Goal: Task Accomplishment & Management: Use online tool/utility

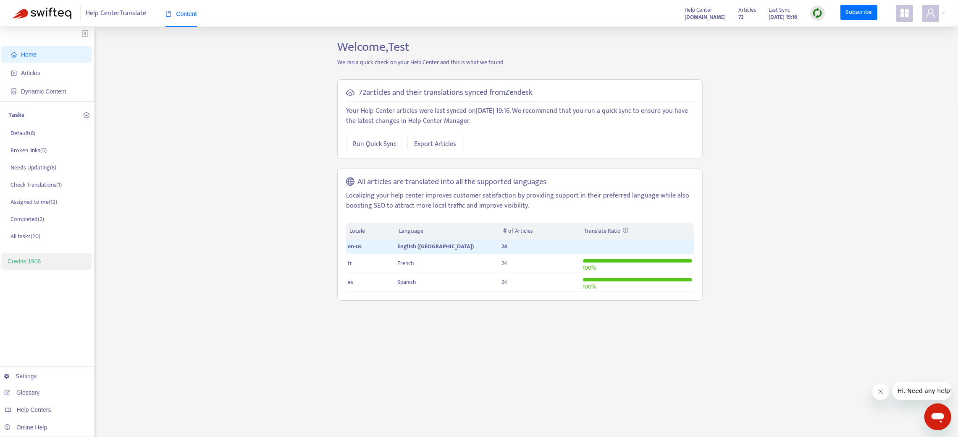
click at [911, 16] on span at bounding box center [904, 13] width 17 height 17
click at [868, 170] on link "Help Center Manager" at bounding box center [861, 170] width 61 height 10
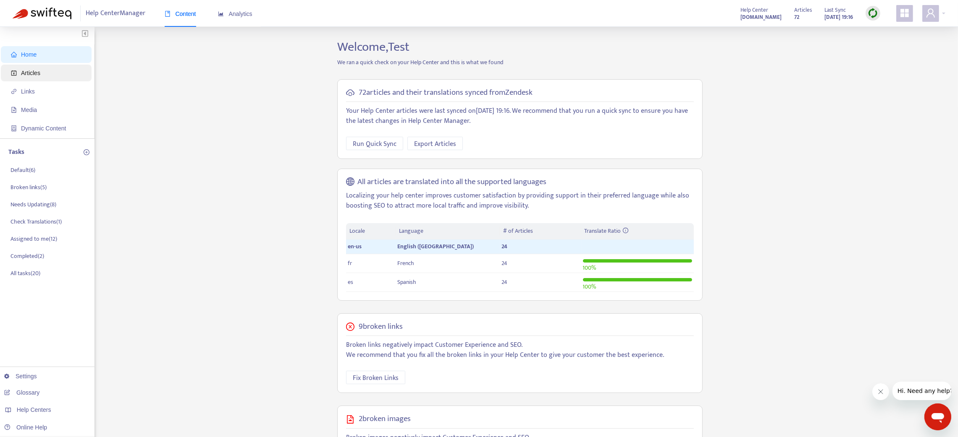
click at [27, 71] on span "Articles" at bounding box center [30, 73] width 19 height 7
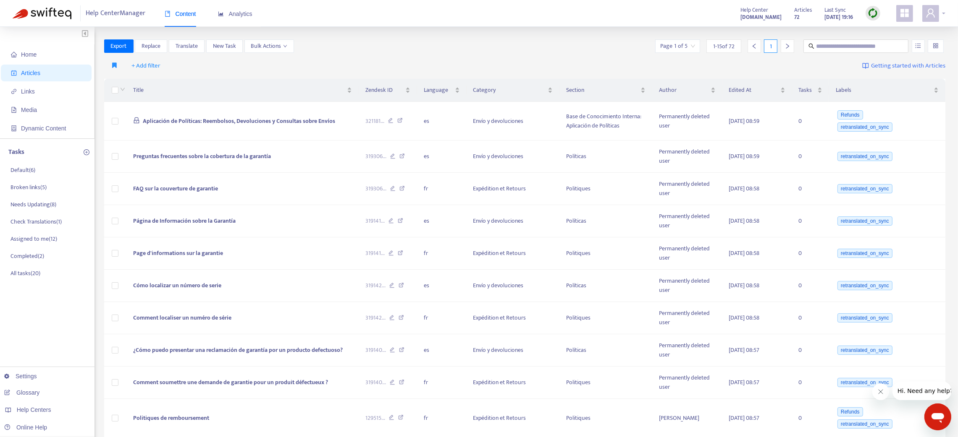
click at [939, 14] on div at bounding box center [933, 13] width 23 height 17
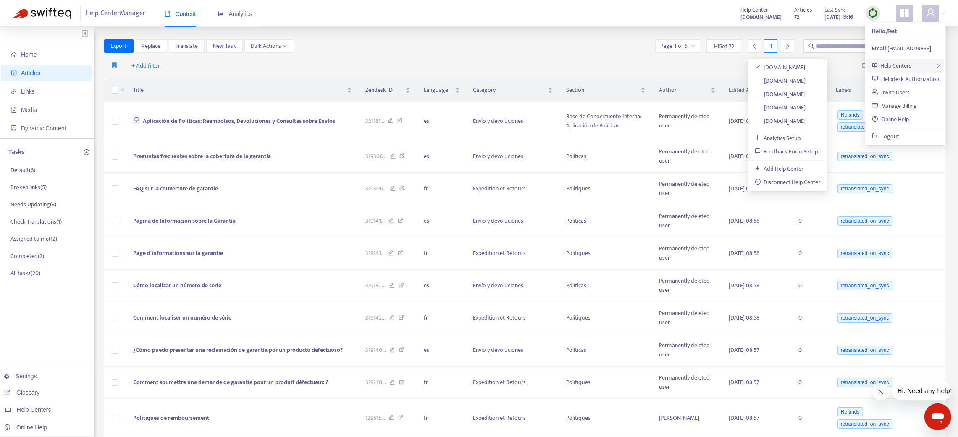
click at [908, 66] on span "Help Centers" at bounding box center [895, 66] width 31 height 10
click at [788, 90] on link "swifteq-test-hc.zendesk.com" at bounding box center [779, 94] width 51 height 10
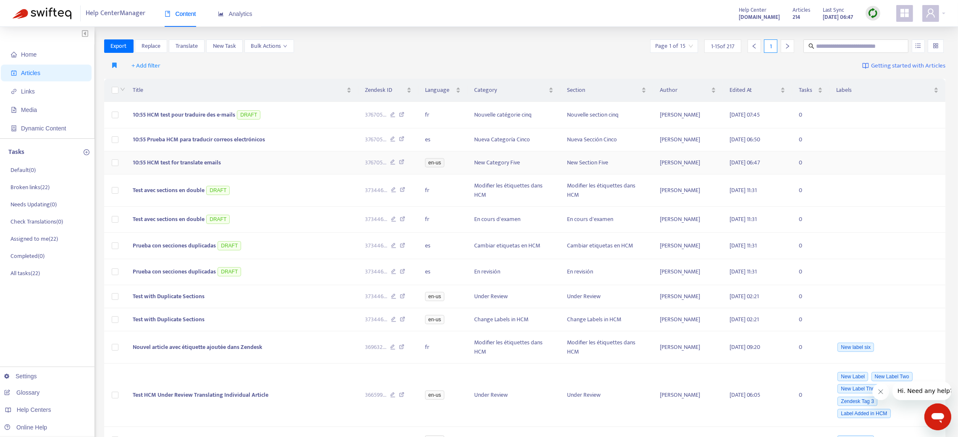
click at [249, 165] on td "10:55 HCM test for translate emails" at bounding box center [242, 163] width 232 height 23
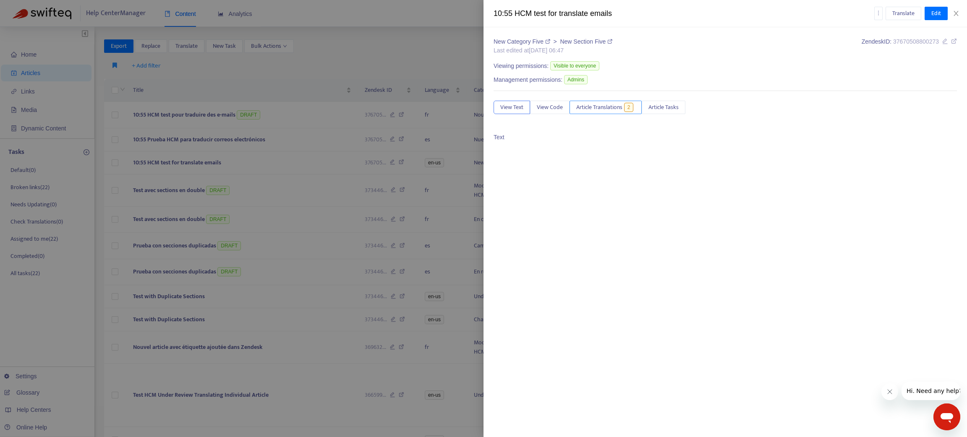
click at [608, 110] on span "Article Translations" at bounding box center [599, 107] width 46 height 9
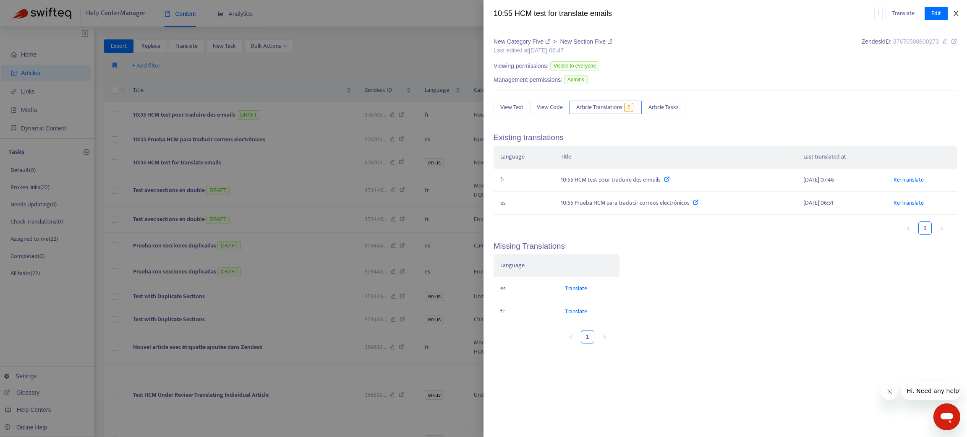
click at [958, 14] on icon "close" at bounding box center [956, 13] width 7 height 7
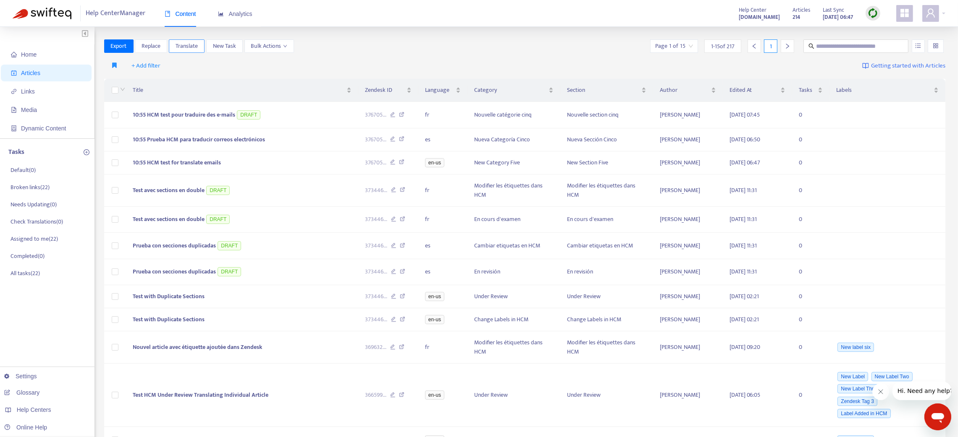
click at [195, 42] on span "Translate" at bounding box center [186, 46] width 22 height 9
click at [192, 44] on span "Translate" at bounding box center [186, 46] width 22 height 9
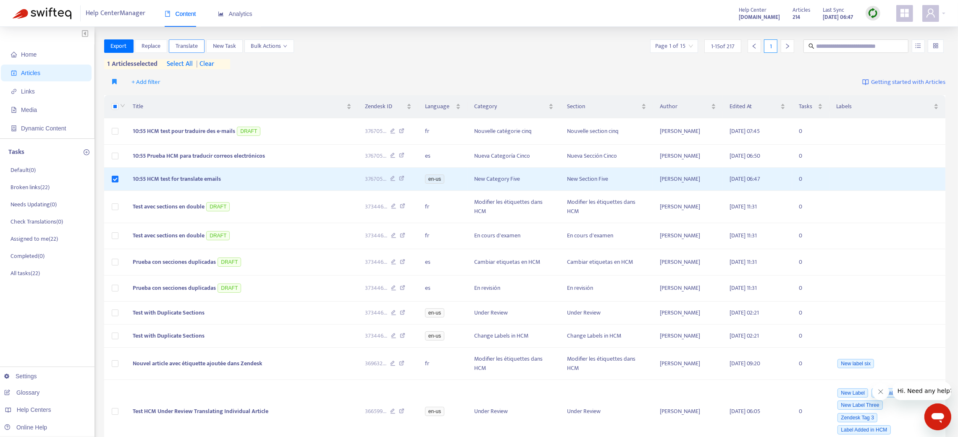
click at [187, 44] on span "Translate" at bounding box center [186, 46] width 22 height 9
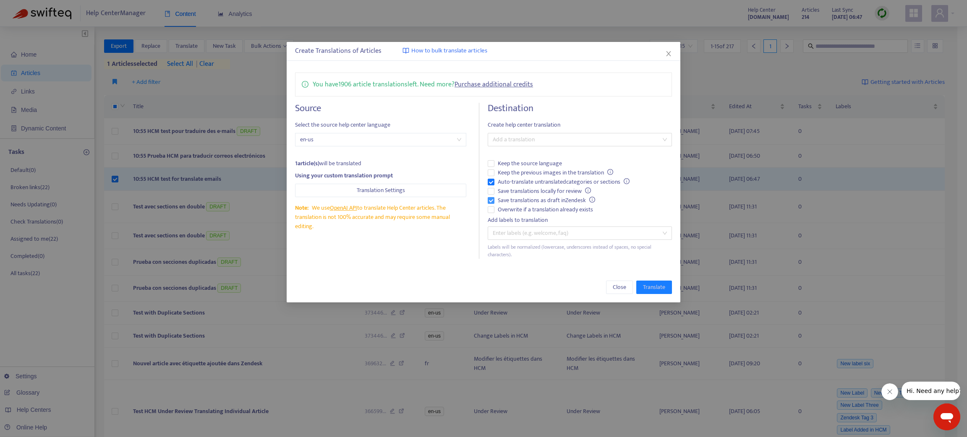
click at [495, 199] on span "Save translations as draft in Zendesk" at bounding box center [547, 200] width 104 height 9
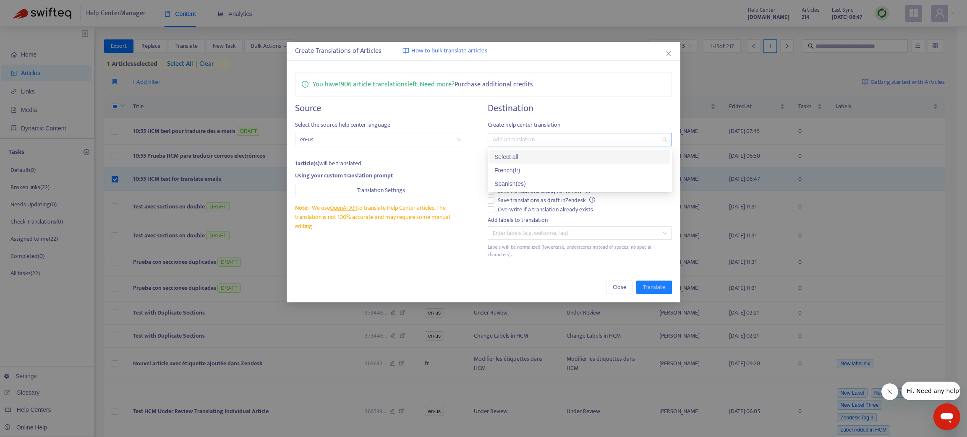
click at [507, 138] on div at bounding box center [576, 140] width 172 height 10
click at [516, 170] on div "French ( fr )" at bounding box center [580, 170] width 171 height 9
click at [522, 186] on div "Spanish ( es )" at bounding box center [580, 183] width 171 height 9
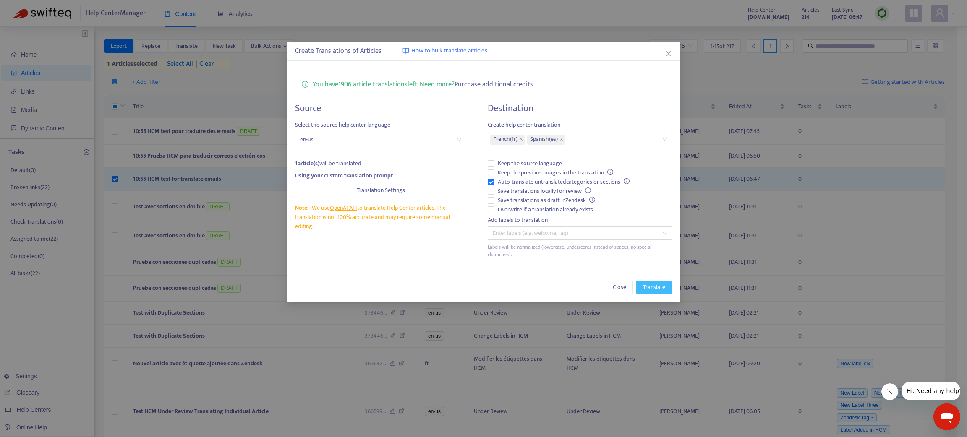
click at [642, 282] on button "Translate" at bounding box center [654, 287] width 36 height 13
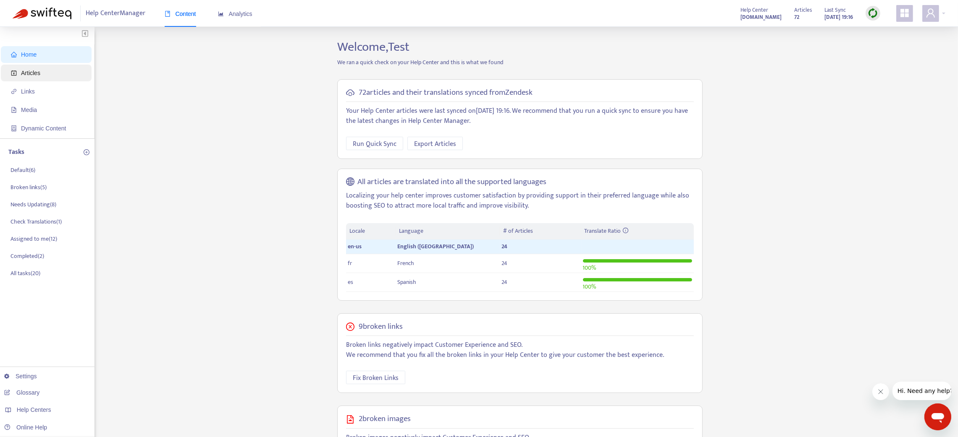
click at [42, 73] on span "Articles" at bounding box center [48, 73] width 74 height 17
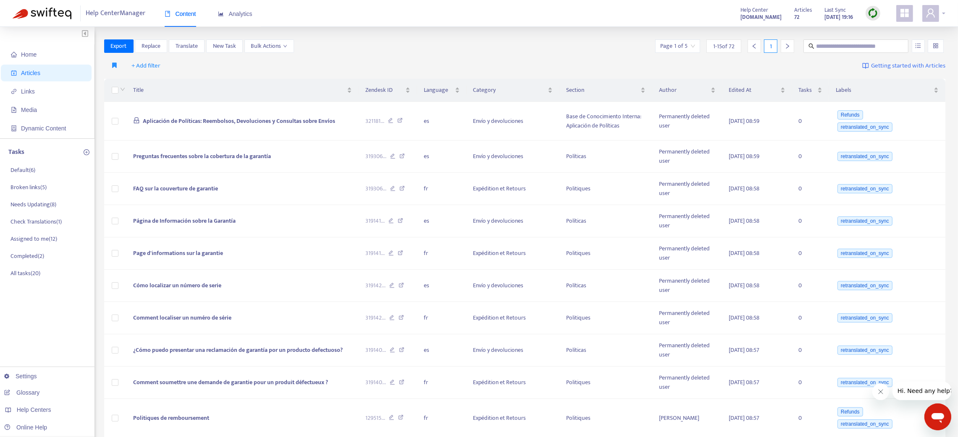
click at [941, 12] on div at bounding box center [933, 13] width 23 height 17
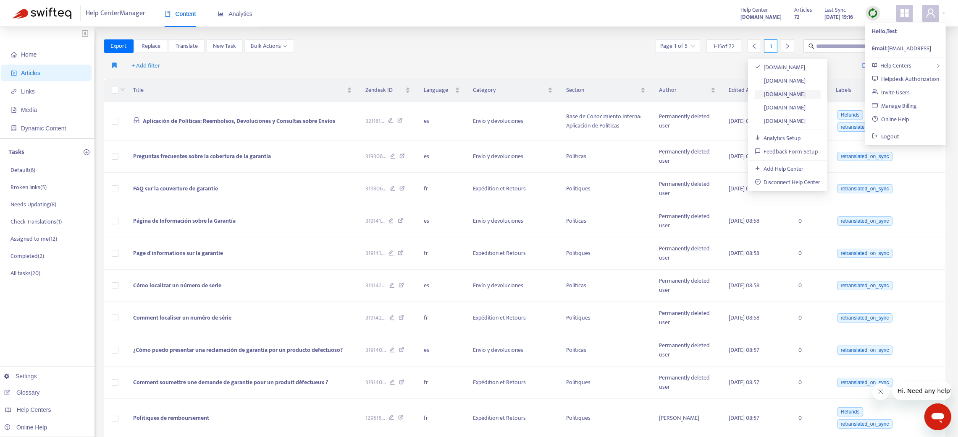
click at [806, 95] on link "swifteq-test-hc.zendesk.com" at bounding box center [779, 94] width 51 height 10
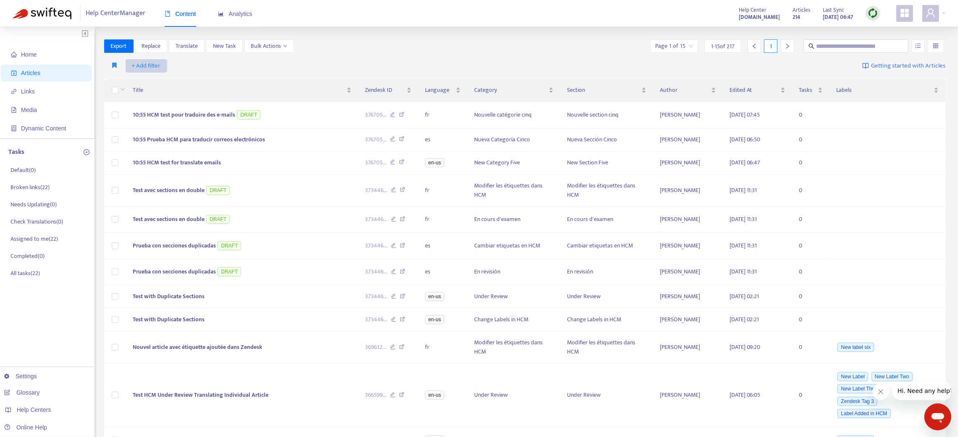
click at [147, 65] on span "+ Add filter" at bounding box center [146, 66] width 29 height 10
click at [161, 163] on span "Private" at bounding box center [158, 163] width 52 height 9
click at [162, 64] on input "search" at bounding box center [154, 66] width 53 height 13
click at [140, 97] on div "Yes" at bounding box center [203, 96] width 146 height 9
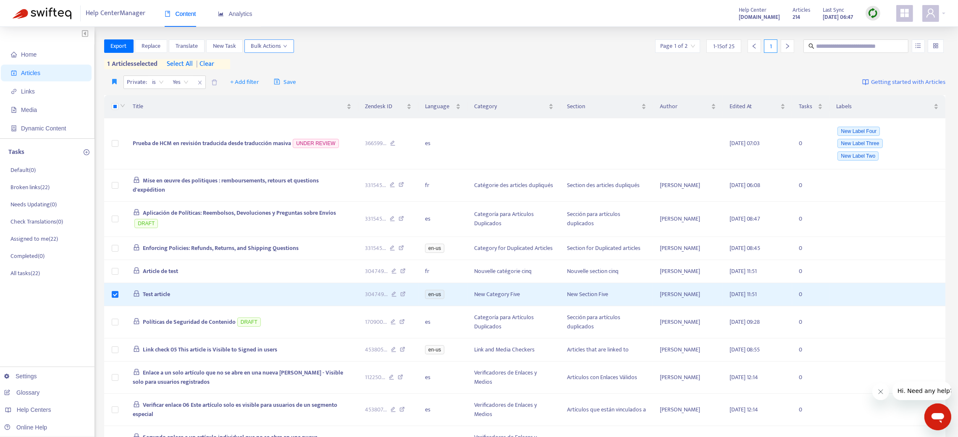
click at [289, 47] on button "Bulk Actions" at bounding box center [269, 45] width 50 height 13
click at [340, 130] on span "Viewing permissions" at bounding box center [344, 132] width 50 height 10
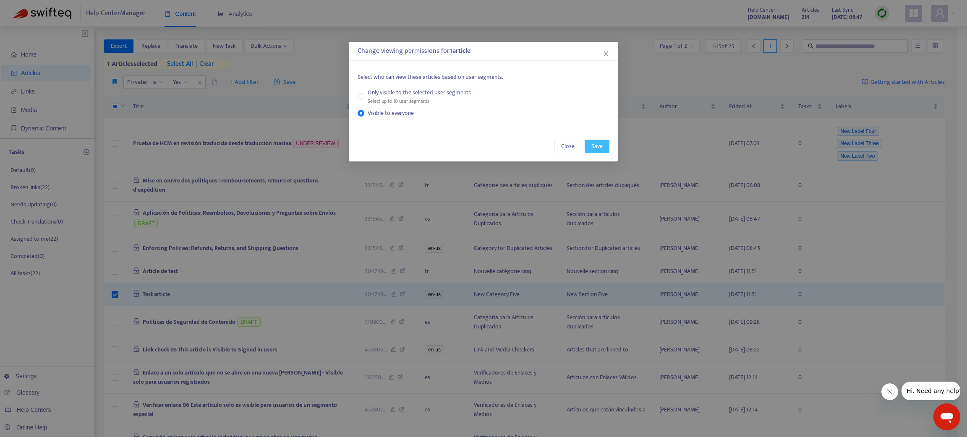
click at [596, 147] on span "Save" at bounding box center [597, 146] width 11 height 9
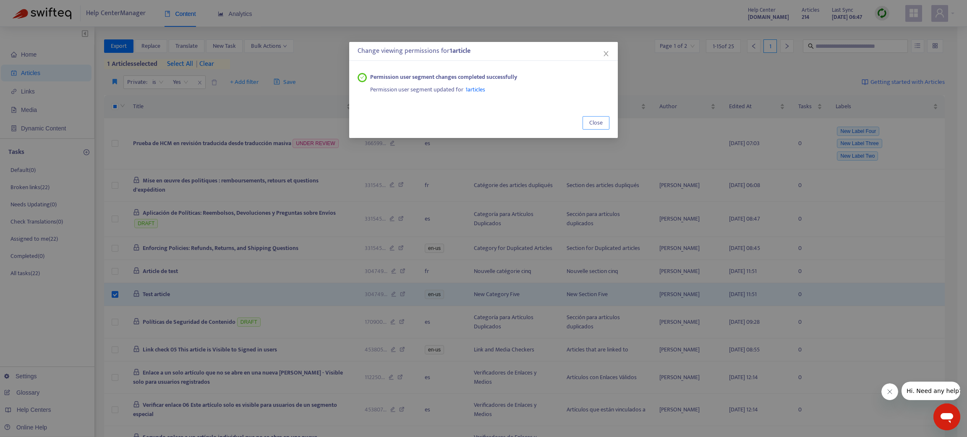
click at [593, 124] on span "Close" at bounding box center [595, 122] width 13 height 9
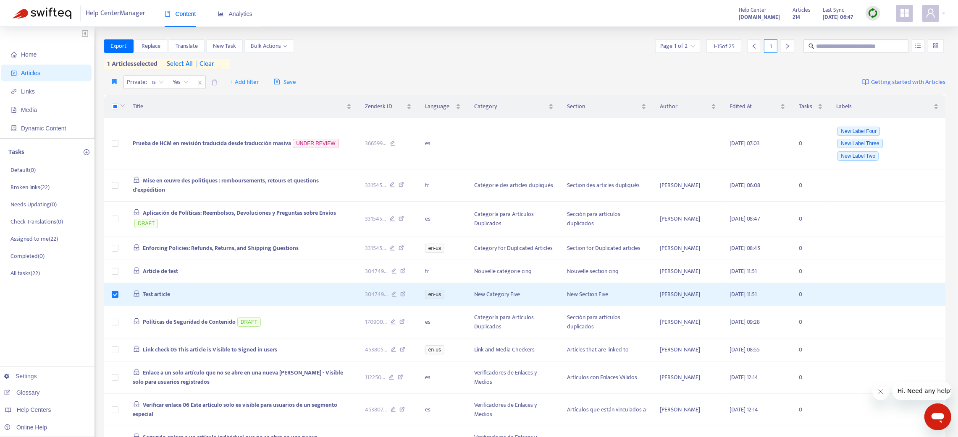
click at [874, 15] on img at bounding box center [872, 13] width 10 height 10
click at [881, 29] on link "Quick Sync" at bounding box center [890, 31] width 36 height 10
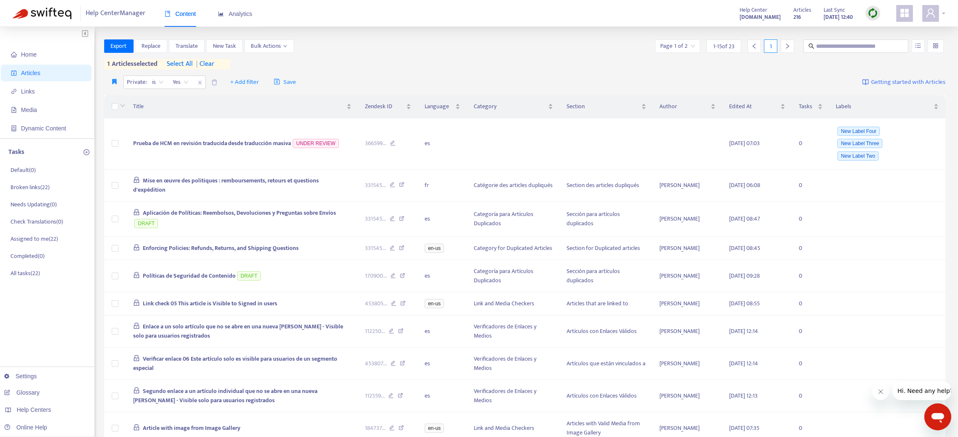
click at [941, 11] on div at bounding box center [933, 13] width 23 height 17
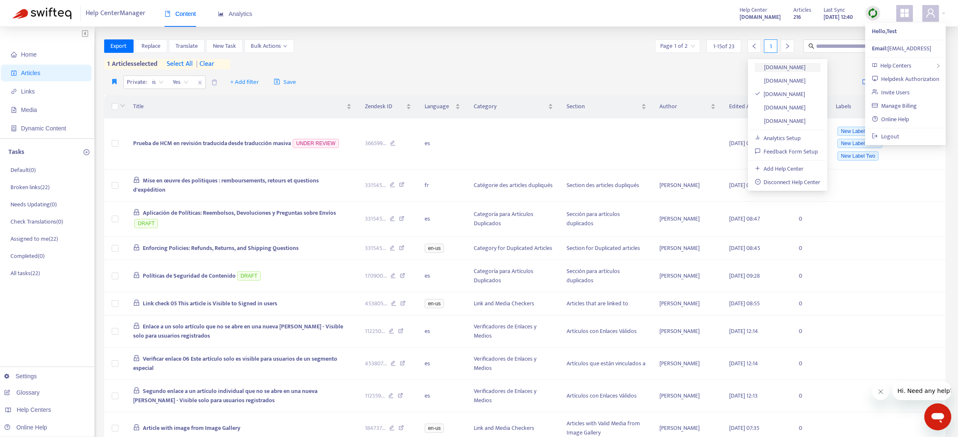
click at [806, 65] on link "florals-online-swifteq.zendesk.com" at bounding box center [779, 68] width 51 height 10
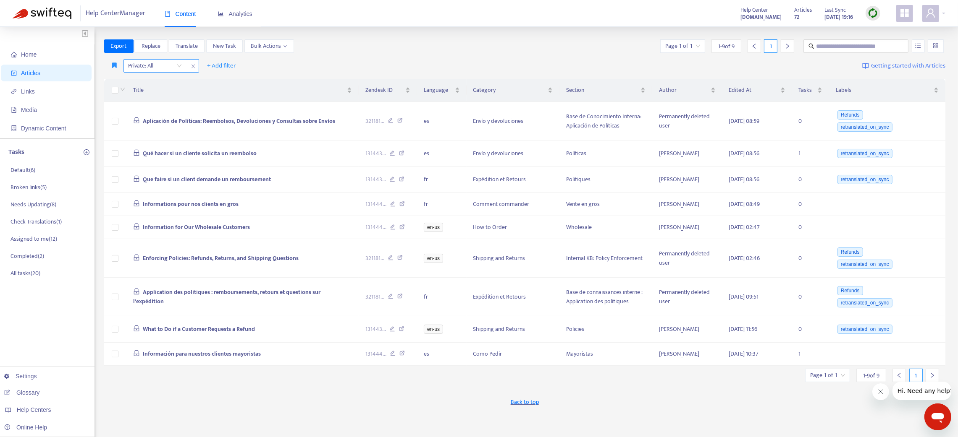
click at [192, 65] on icon "close" at bounding box center [192, 67] width 3 height 4
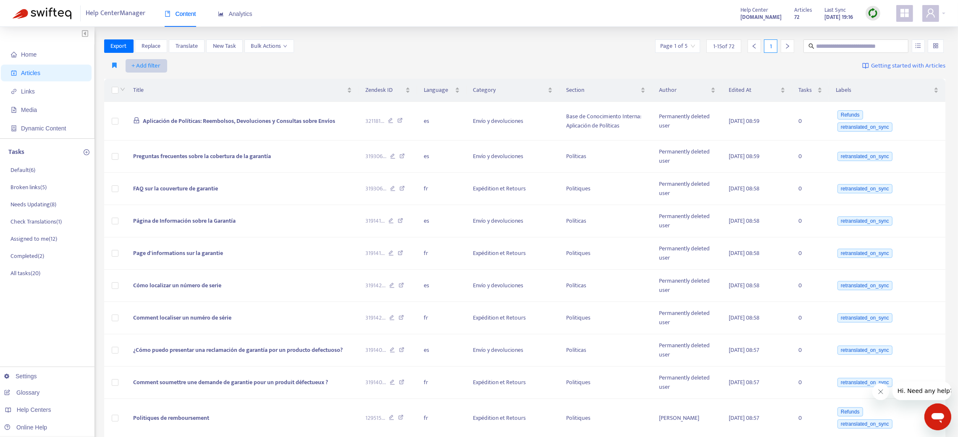
click at [147, 64] on span "+ Add filter" at bounding box center [146, 66] width 29 height 10
click at [160, 93] on span "Default Language" at bounding box center [158, 96] width 52 height 9
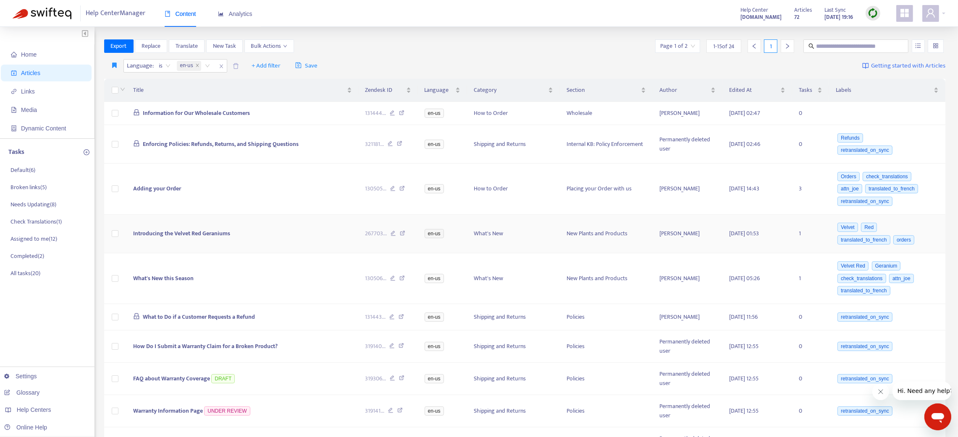
click at [199, 238] on span "Introducing the Velvet Red Geraniums" at bounding box center [181, 234] width 97 height 10
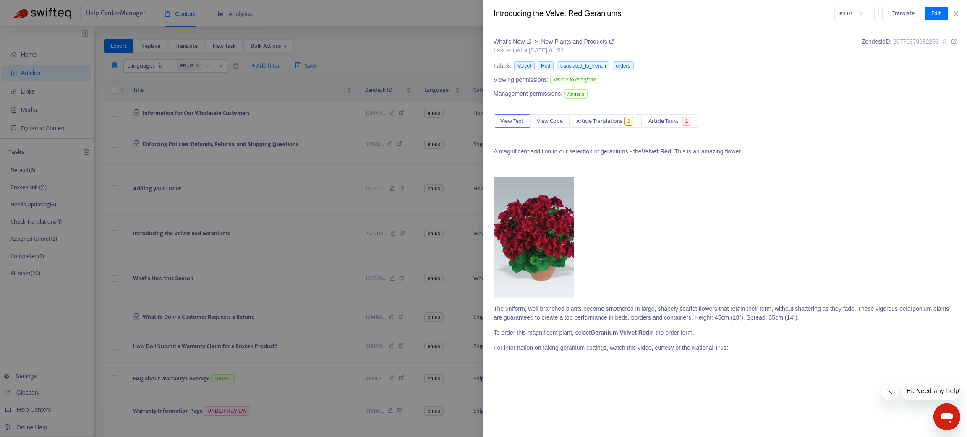
click at [736, 183] on p at bounding box center [725, 238] width 463 height 121
drag, startPoint x: 956, startPoint y: 11, endPoint x: 651, endPoint y: 37, distance: 305.9
click at [952, 13] on button "Close" at bounding box center [957, 14] width 12 height 8
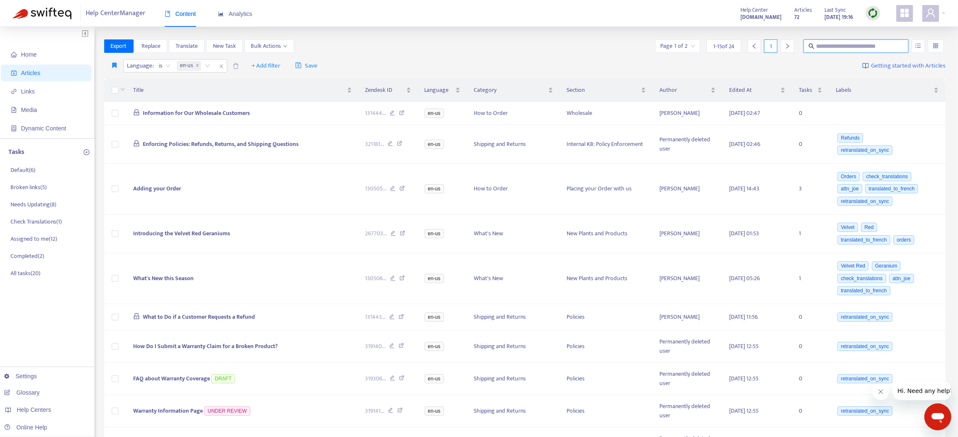
click at [831, 49] on input "text" at bounding box center [856, 46] width 81 height 9
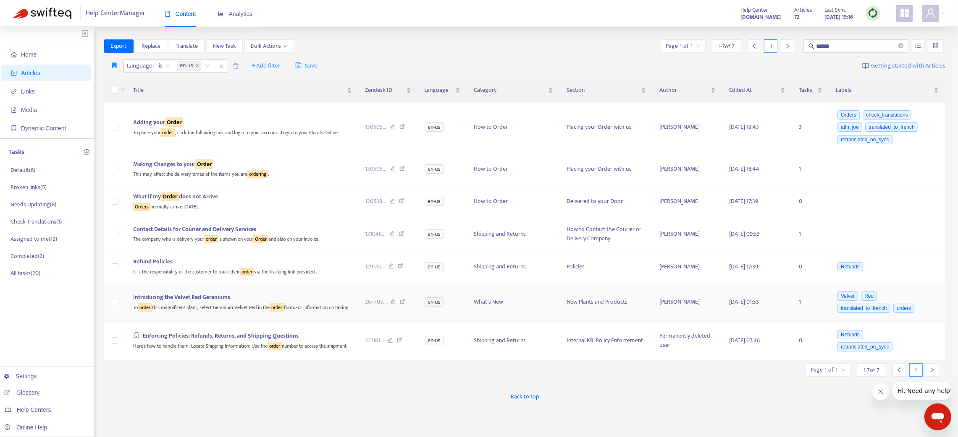
click at [328, 306] on div "To order this magnificent plant, select Geranium Velvet Red in the order form.F…" at bounding box center [242, 307] width 219 height 10
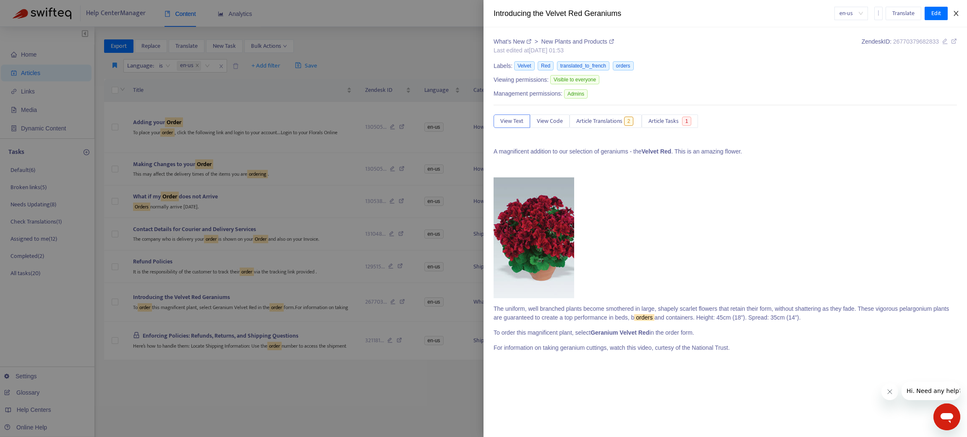
click at [954, 12] on icon "close" at bounding box center [956, 13] width 7 height 7
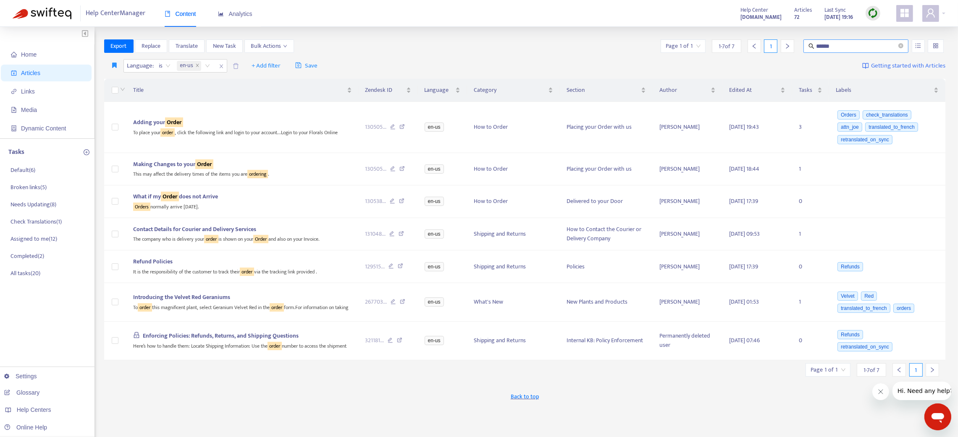
click at [852, 39] on span "******" at bounding box center [855, 45] width 105 height 13
type input "*****"
click at [254, 299] on div "Introducing the Velvet Red Geraniums" at bounding box center [242, 297] width 219 height 9
